Goal: Communication & Community: Answer question/provide support

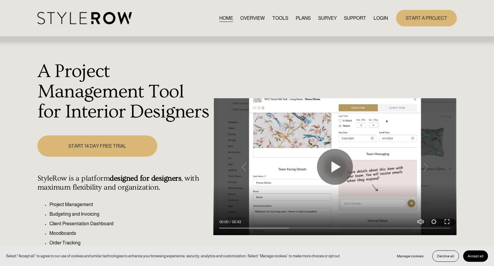
click at [381, 19] on link "LOGIN" at bounding box center [380, 18] width 14 height 8
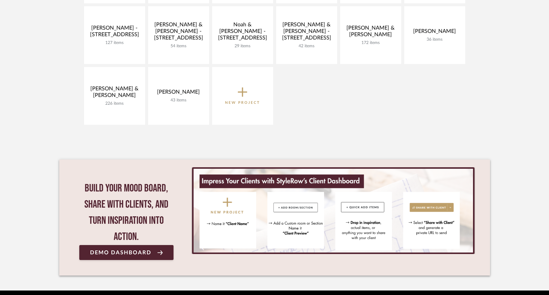
scroll to position [286, 0]
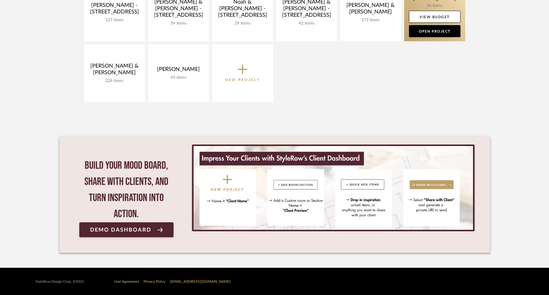
click at [443, 5] on link at bounding box center [434, 13] width 61 height 58
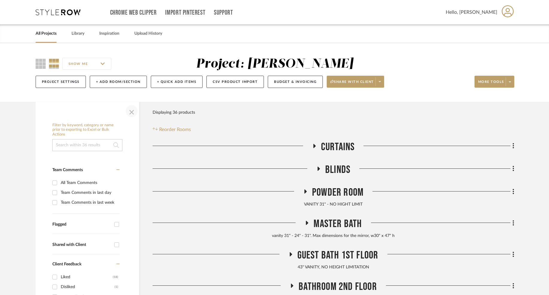
click at [134, 113] on span "button" at bounding box center [131, 111] width 14 height 14
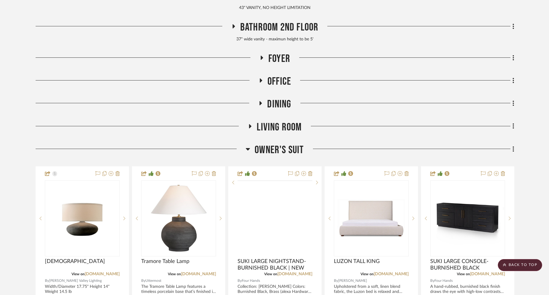
scroll to position [297, 0]
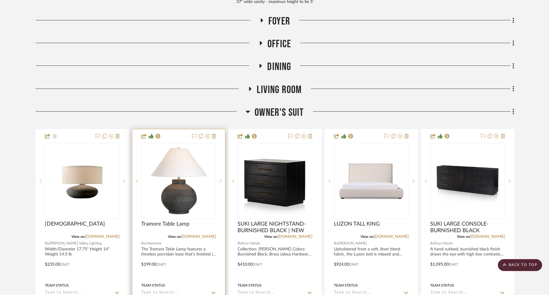
click at [0, 0] on img at bounding box center [0, 0] width 0 height 0
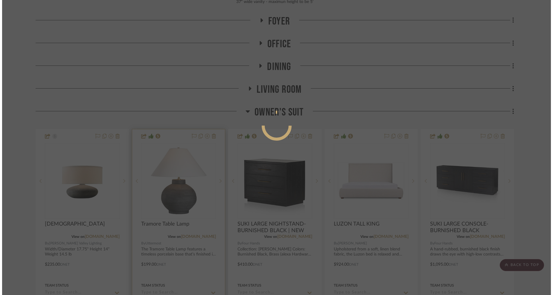
scroll to position [0, 0]
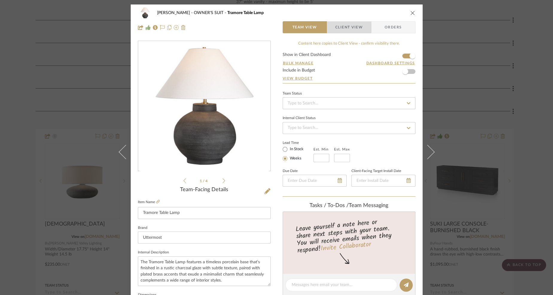
click at [358, 31] on span "Client View" at bounding box center [349, 27] width 28 height 12
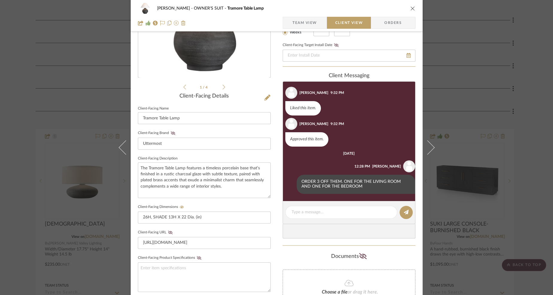
scroll to position [173, 0]
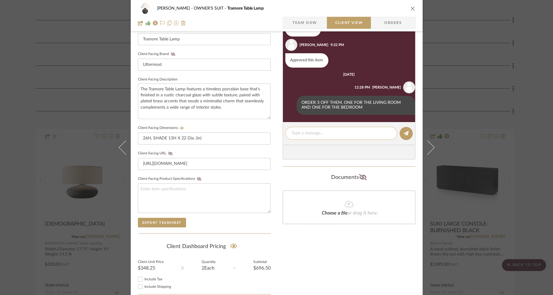
click at [331, 131] on textarea at bounding box center [341, 133] width 99 height 6
type textarea "SHIPPED. CHECKING ON ETA NOW"
click at [404, 134] on icon at bounding box center [406, 133] width 5 height 5
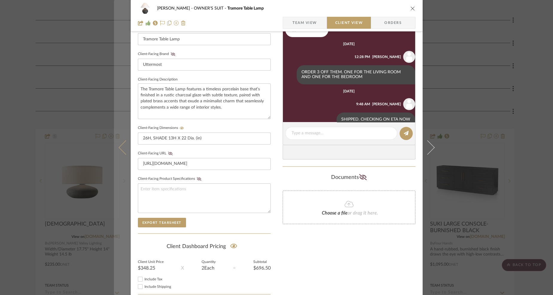
scroll to position [51, 0]
